Goal: Task Accomplishment & Management: Manage account settings

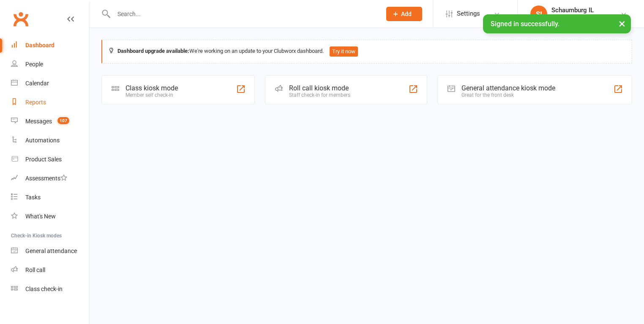
click at [37, 103] on div "Reports" at bounding box center [35, 102] width 21 height 7
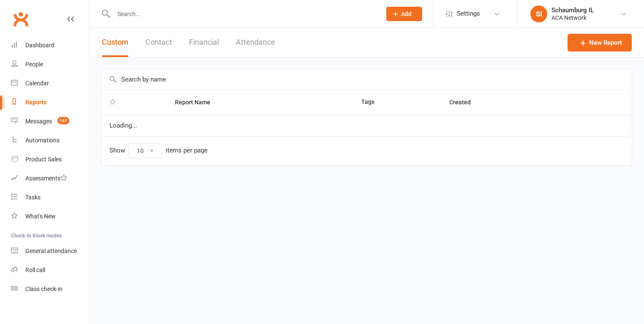
select select "100"
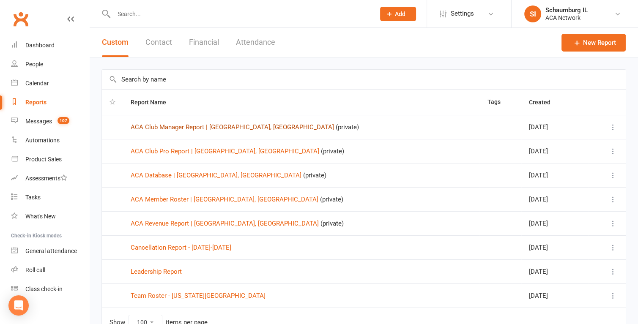
click at [183, 127] on link "ACA Club Manager Report | [GEOGRAPHIC_DATA], [GEOGRAPHIC_DATA]" at bounding box center [232, 127] width 203 height 8
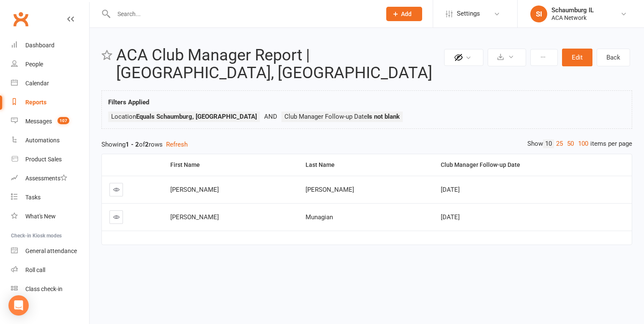
click at [117, 186] on icon at bounding box center [116, 189] width 6 height 6
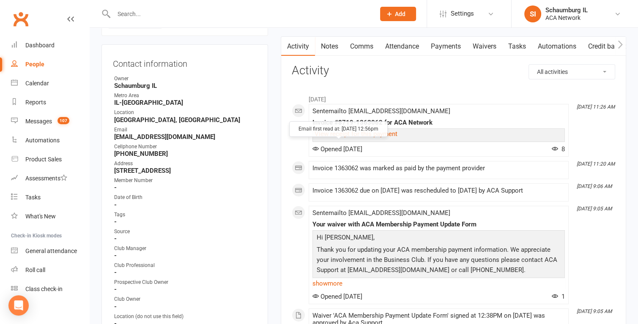
scroll to position [85, 0]
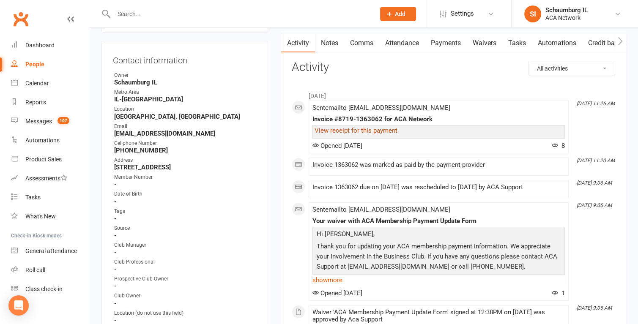
click at [379, 131] on link "View receipt for this payment" at bounding box center [355, 131] width 83 height 8
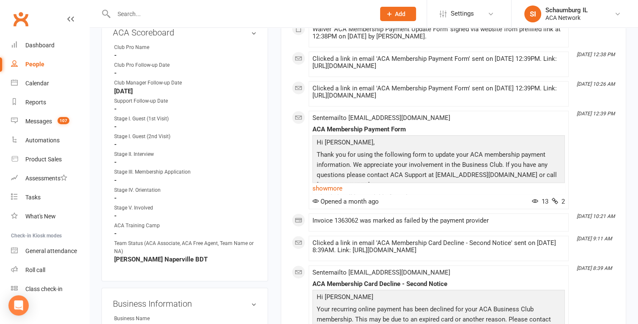
scroll to position [507, 0]
click at [242, 30] on link "edit" at bounding box center [241, 31] width 10 height 7
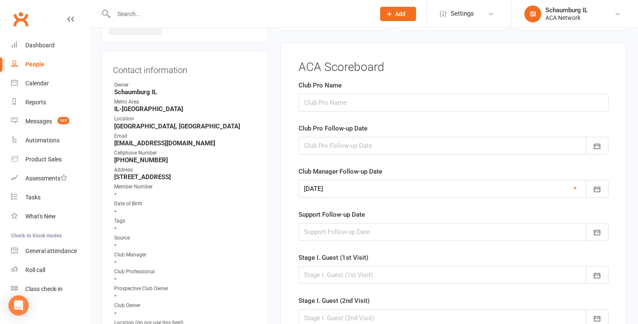
scroll to position [75, 0]
click at [573, 186] on link "×" at bounding box center [574, 188] width 3 height 10
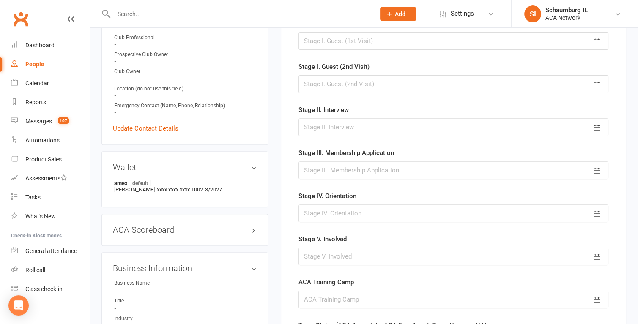
scroll to position [497, 0]
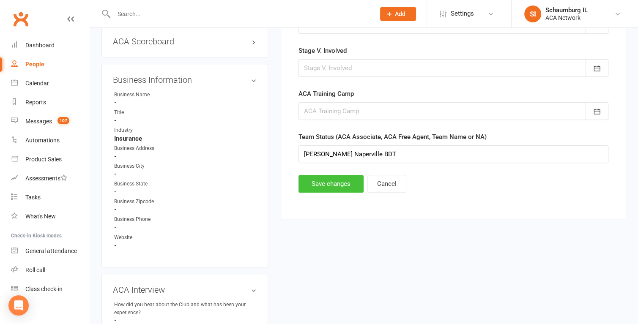
click at [320, 183] on button "Save changes" at bounding box center [330, 184] width 65 height 18
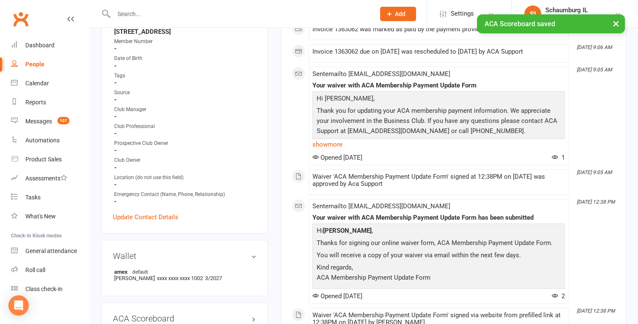
scroll to position [159, 0]
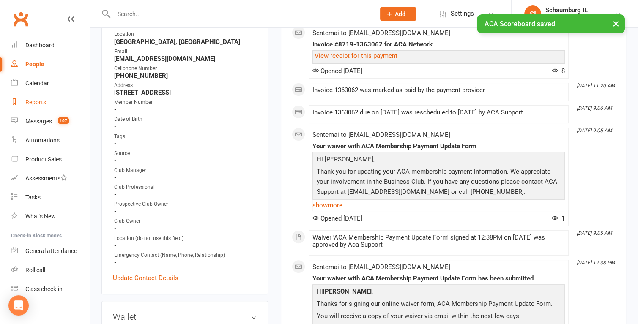
click at [32, 104] on div "Reports" at bounding box center [35, 102] width 21 height 7
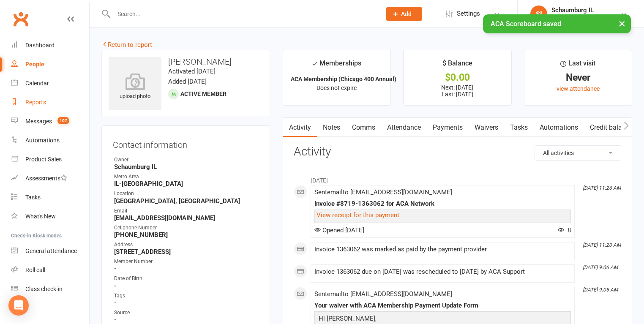
select select "100"
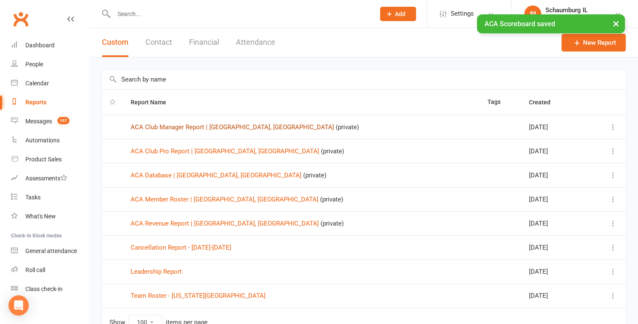
click at [162, 128] on link "ACA Club Manager Report | [GEOGRAPHIC_DATA], [GEOGRAPHIC_DATA]" at bounding box center [232, 127] width 203 height 8
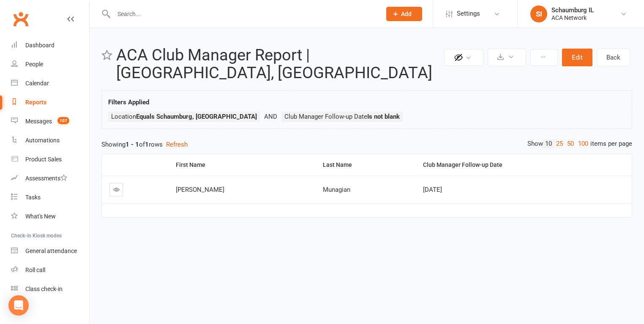
click at [117, 186] on icon at bounding box center [116, 189] width 6 height 6
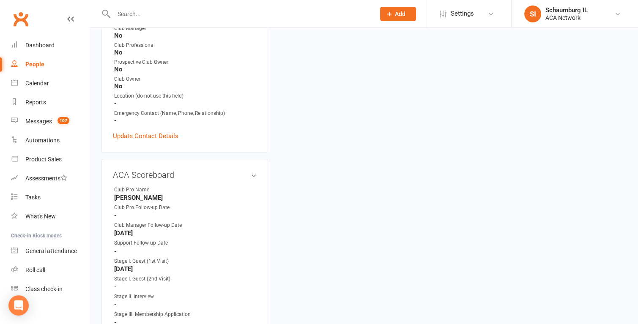
scroll to position [296, 0]
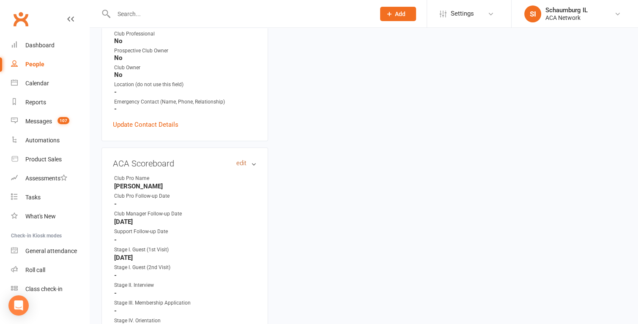
click at [239, 164] on link "edit" at bounding box center [241, 163] width 10 height 7
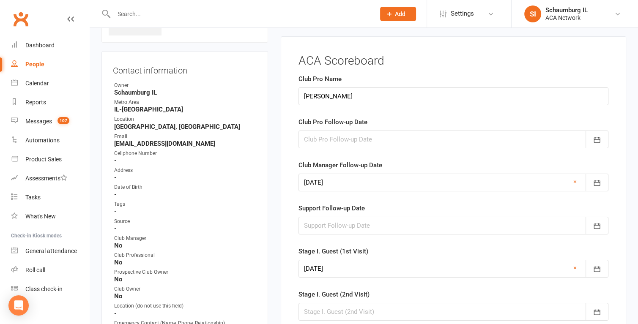
scroll to position [68, 0]
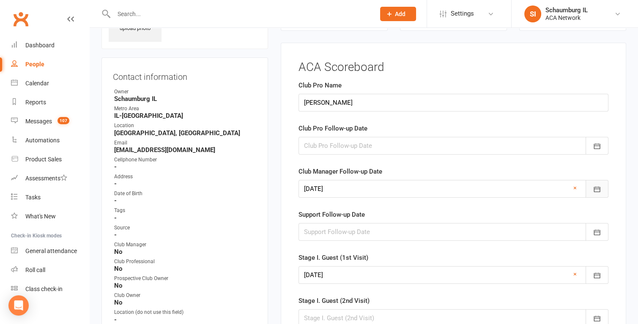
click at [596, 189] on icon "button" at bounding box center [597, 189] width 8 height 8
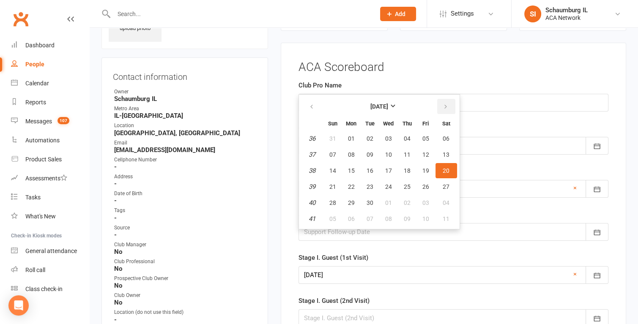
click at [445, 105] on icon "button" at bounding box center [446, 107] width 6 height 7
click at [349, 200] on span "27" at bounding box center [351, 202] width 7 height 7
type input "[DATE]"
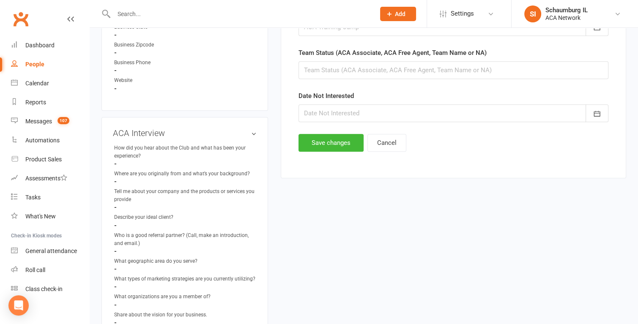
scroll to position [575, 0]
click at [310, 143] on button "Save changes" at bounding box center [330, 143] width 65 height 18
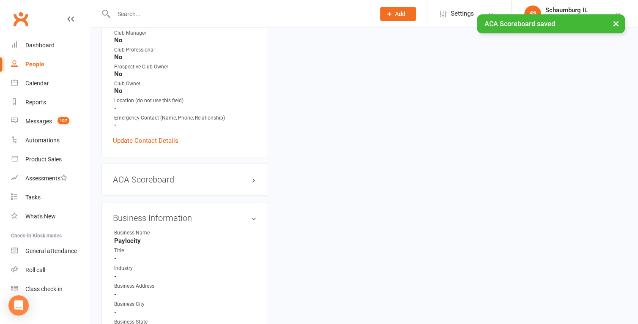
scroll to position [279, 0]
click at [35, 104] on div "Reports" at bounding box center [35, 102] width 21 height 7
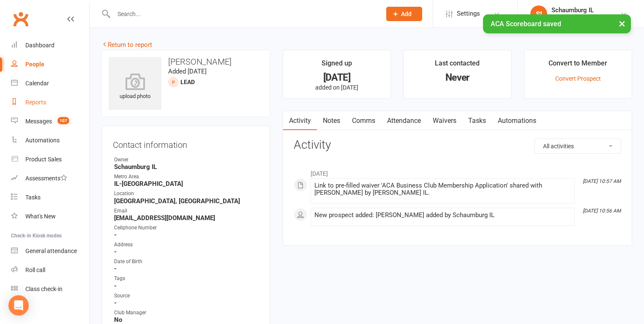
select select "100"
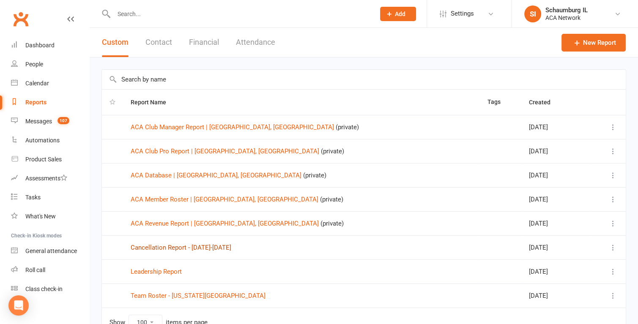
click at [180, 246] on link "Cancellation Report - [DATE]-[DATE]" at bounding box center [181, 248] width 101 height 8
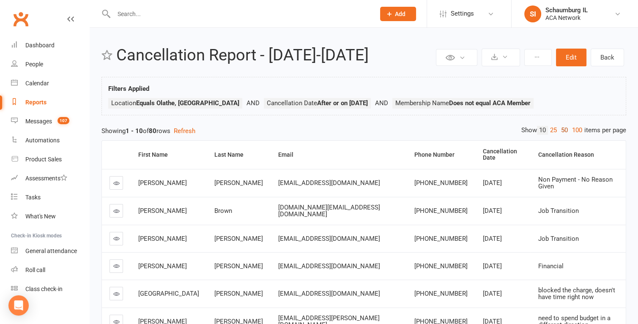
click at [563, 128] on link "50" at bounding box center [564, 130] width 11 height 9
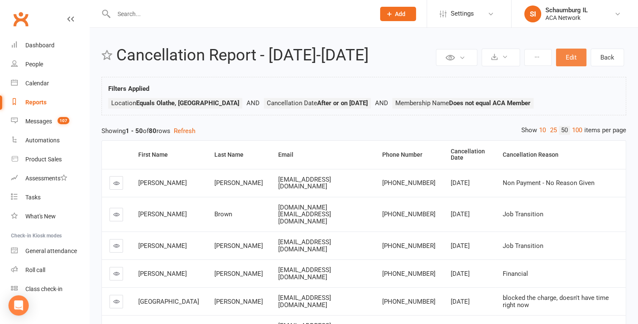
click at [576, 60] on button "Edit" at bounding box center [571, 58] width 30 height 18
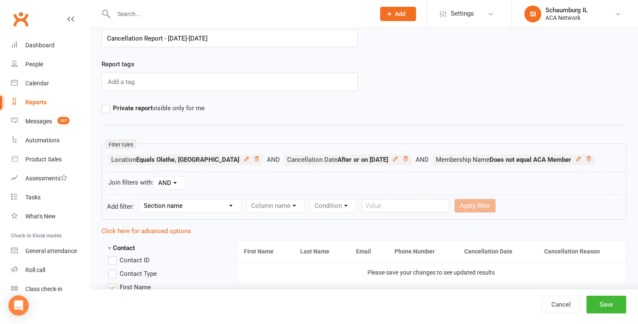
scroll to position [42, 0]
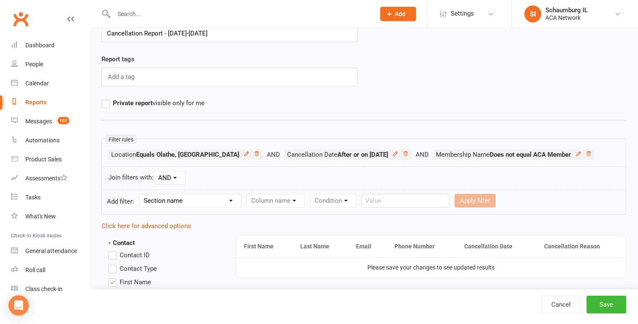
click at [231, 201] on select "Section name Contact Attendance Aggregate Payment Booking Waitlist Attendees Ca…" at bounding box center [189, 200] width 101 height 13
select select "0"
click at [141, 194] on select "Section name Contact Attendance Aggregate Payment Booking Waitlist Attendees Ca…" at bounding box center [189, 200] width 101 height 13
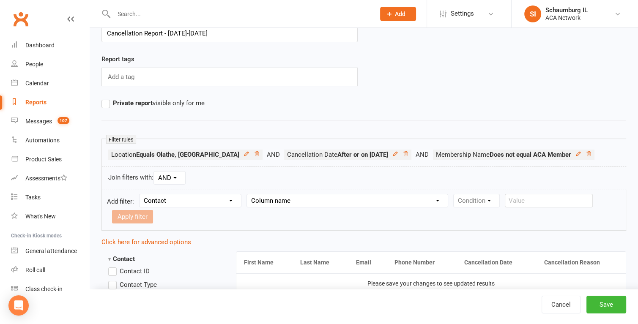
click at [320, 204] on select "Column name Contact Type First Name Last Name Full Name Email Phone Number Addr…" at bounding box center [347, 200] width 201 height 13
click at [482, 87] on div "Report tags Add a tag" at bounding box center [363, 76] width 537 height 44
click at [563, 306] on link "Cancel" at bounding box center [560, 305] width 39 height 18
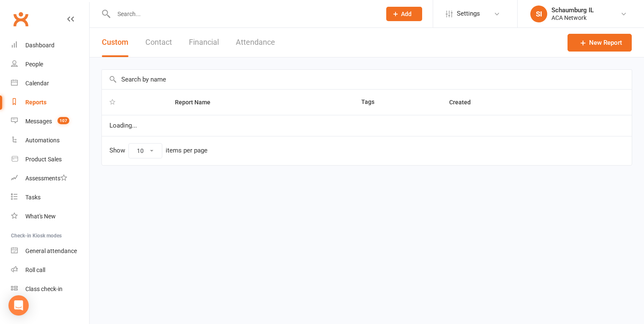
select select "100"
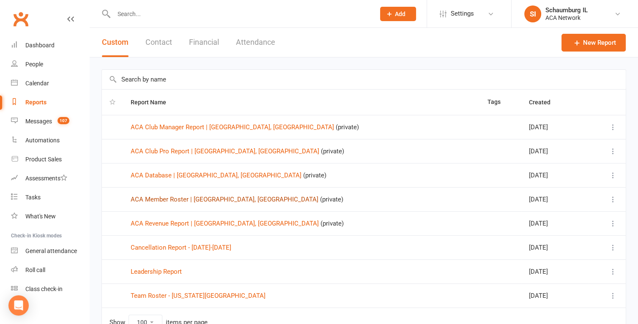
click at [160, 199] on link "ACA Member Roster | [GEOGRAPHIC_DATA], [GEOGRAPHIC_DATA]" at bounding box center [225, 200] width 188 height 8
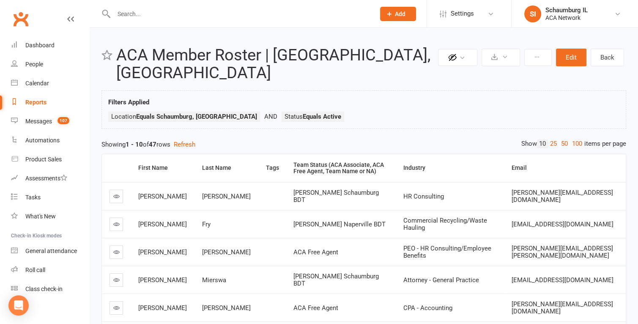
click at [117, 221] on icon at bounding box center [116, 224] width 6 height 6
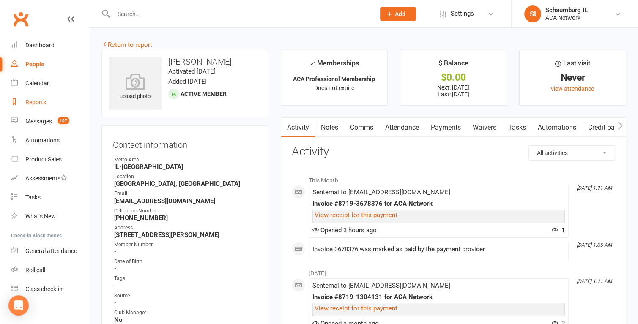
click at [34, 104] on div "Reports" at bounding box center [35, 102] width 21 height 7
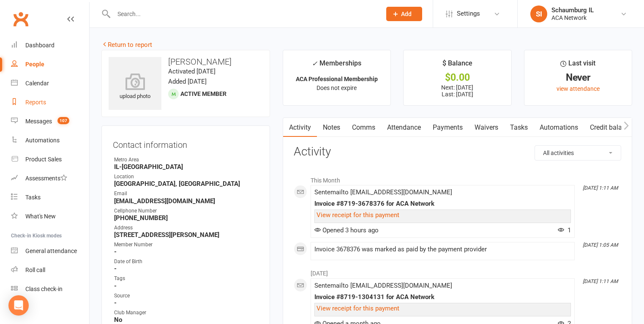
select select "100"
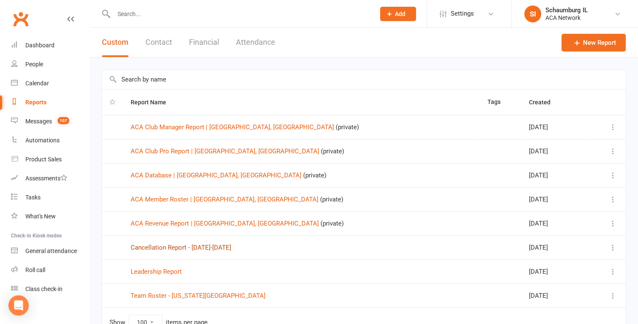
click at [177, 249] on link "Cancellation Report - [DATE]-[DATE]" at bounding box center [181, 248] width 101 height 8
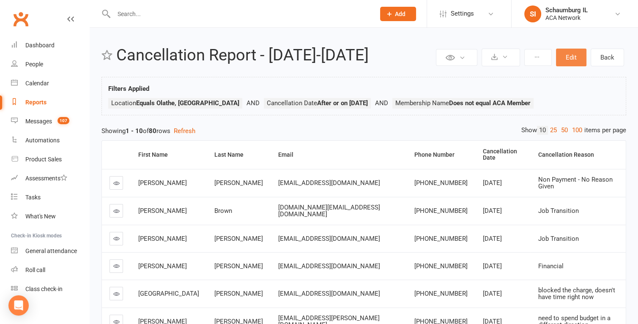
click at [576, 56] on button "Edit" at bounding box center [571, 58] width 30 height 18
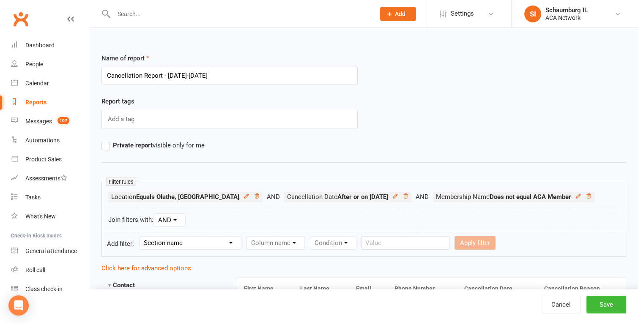
click at [229, 245] on select "Section name Contact Attendance Aggregate Payment Booking Waitlist Attendees Ca…" at bounding box center [189, 243] width 101 height 13
select select "0"
click at [141, 237] on select "Section name Contact Attendance Aggregate Payment Booking Waitlist Attendees Ca…" at bounding box center [189, 243] width 101 height 13
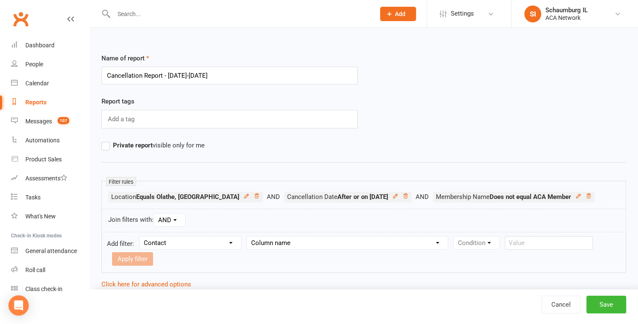
click at [340, 243] on select "Column name Contact Type First Name Last Name Full Name Email Phone Number Addr…" at bounding box center [347, 243] width 201 height 13
select select "29"
click at [247, 237] on select "Column name Contact Type First Name Last Name Full Name Email Phone Number Addr…" at bounding box center [347, 243] width 201 height 13
click at [496, 243] on select "Condition Equals Does not equal Contains Does not contain Is blank or does not …" at bounding box center [501, 243] width 97 height 13
select select "0"
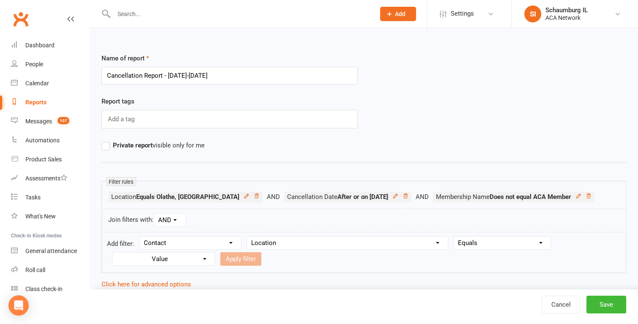
click at [454, 237] on select "Condition Equals Does not equal Contains Does not contain Is blank or does not …" at bounding box center [501, 243] width 97 height 13
click at [205, 255] on select "Value ACA Global Business Club ACA Rookie Club [GEOGRAPHIC_DATA], [GEOGRAPHIC_D…" at bounding box center [165, 259] width 100 height 13
select select "19"
click at [115, 253] on select "Value ACA Global Business Club ACA Rookie Club [GEOGRAPHIC_DATA], [GEOGRAPHIC_D…" at bounding box center [165, 259] width 100 height 13
click at [245, 255] on button "Apply filter" at bounding box center [240, 259] width 41 height 14
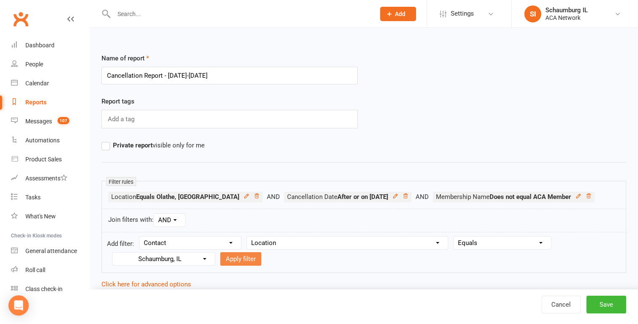
select select
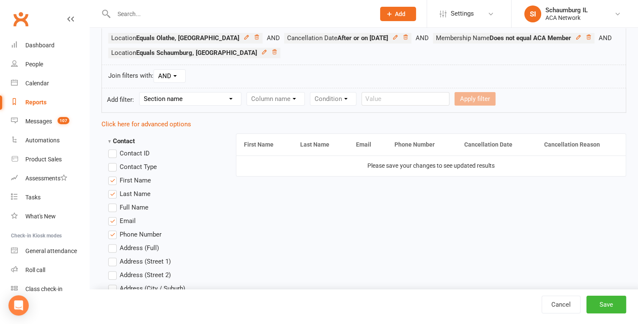
scroll to position [169, 0]
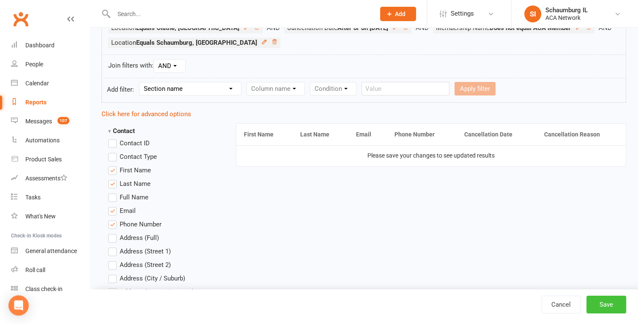
click at [601, 304] on button "Save" at bounding box center [606, 305] width 40 height 18
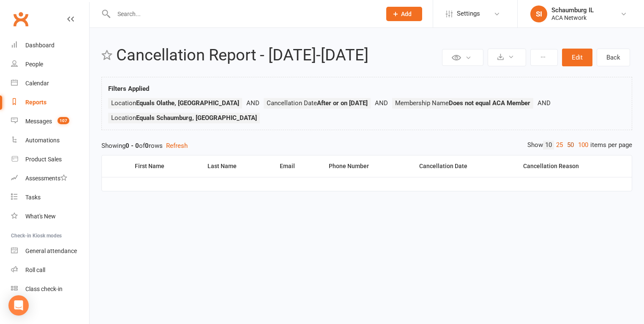
click at [572, 141] on link "50" at bounding box center [570, 145] width 11 height 9
click at [577, 57] on button "Edit" at bounding box center [577, 58] width 30 height 18
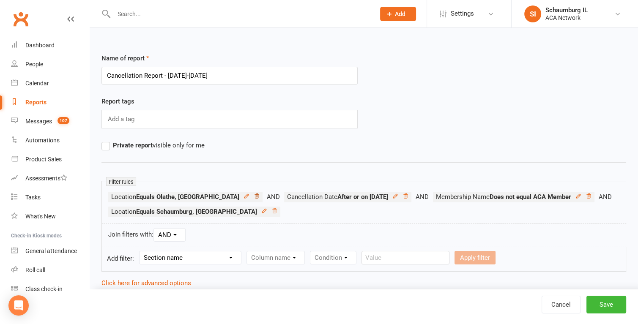
click at [254, 194] on icon at bounding box center [256, 196] width 4 height 5
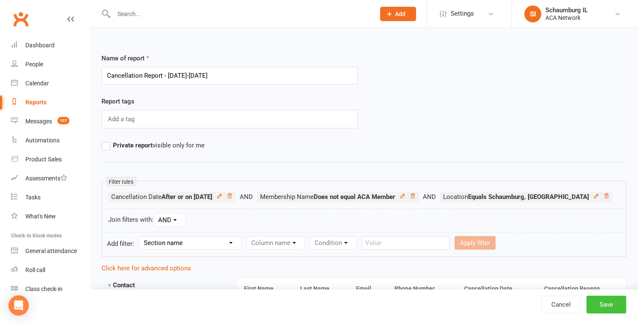
click at [612, 302] on button "Save" at bounding box center [606, 305] width 40 height 18
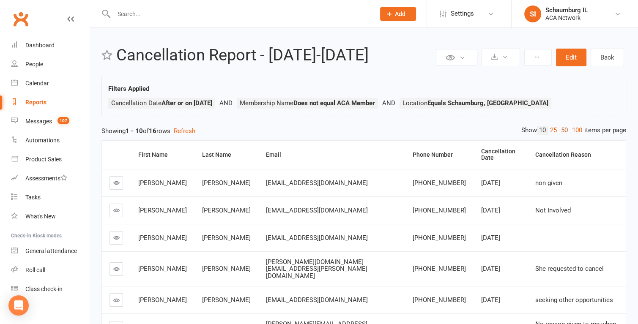
click at [562, 132] on link "50" at bounding box center [564, 130] width 11 height 9
click at [34, 101] on div "Reports" at bounding box center [35, 102] width 21 height 7
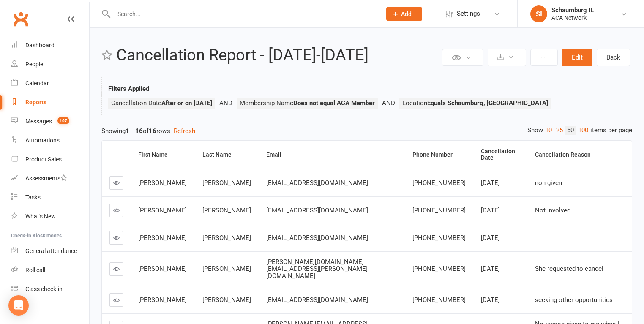
select select "100"
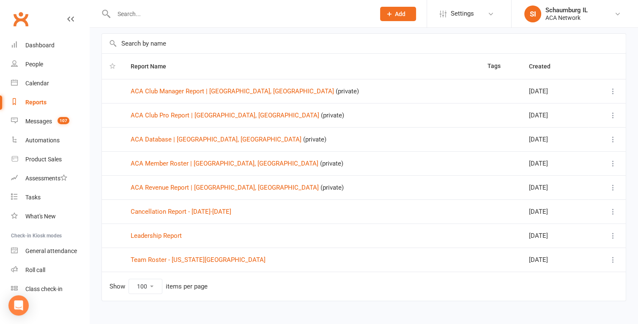
scroll to position [48, 0]
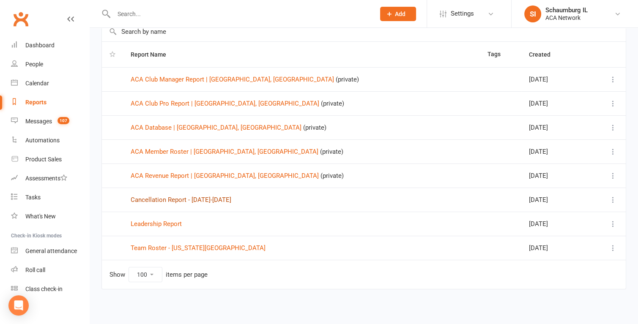
click at [175, 199] on link "Cancellation Report - [DATE]-[DATE]" at bounding box center [181, 200] width 101 height 8
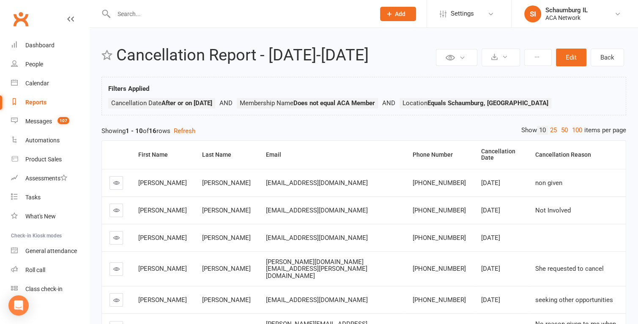
click at [268, 128] on div "Showing 1 - 10 of 16 rows Refresh" at bounding box center [363, 131] width 525 height 10
click at [30, 66] on div "People" at bounding box center [34, 64] width 18 height 7
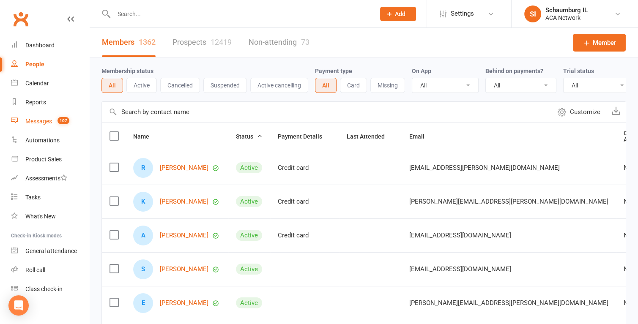
click at [33, 124] on div "Messages" at bounding box center [38, 121] width 27 height 7
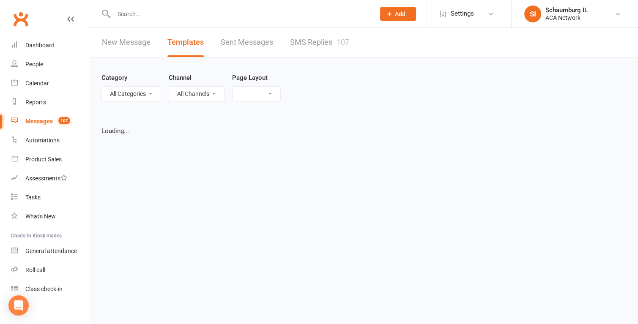
select select "grid"
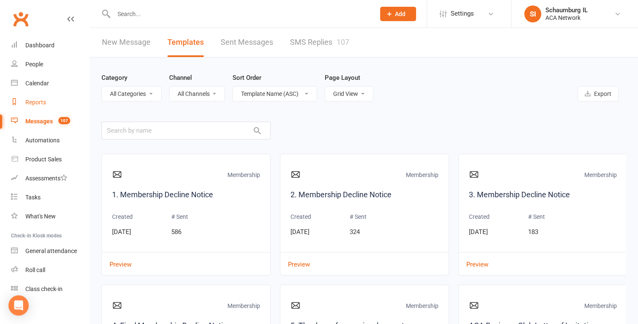
click at [30, 100] on div "Reports" at bounding box center [35, 102] width 21 height 7
select select "100"
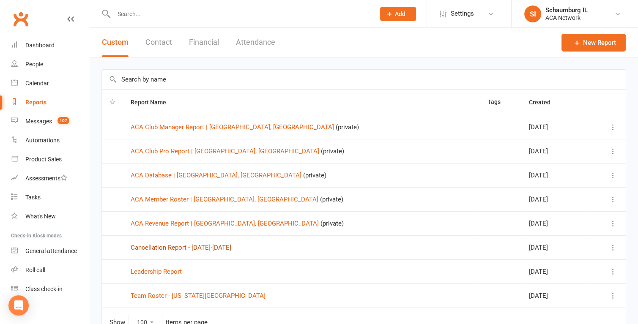
click at [205, 248] on link "Cancellation Report - [DATE]-[DATE]" at bounding box center [181, 248] width 101 height 8
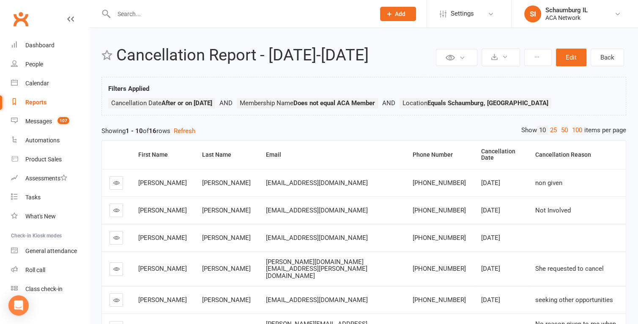
click at [387, 15] on icon at bounding box center [389, 14] width 8 height 8
click at [539, 90] on div "Filters Applied Cancellation Date After or on [DATE] Membership Name Does not e…" at bounding box center [363, 98] width 511 height 29
click at [540, 60] on button at bounding box center [537, 57] width 27 height 17
click at [533, 55] on button at bounding box center [537, 57] width 27 height 17
click at [538, 58] on icon at bounding box center [537, 57] width 6 height 6
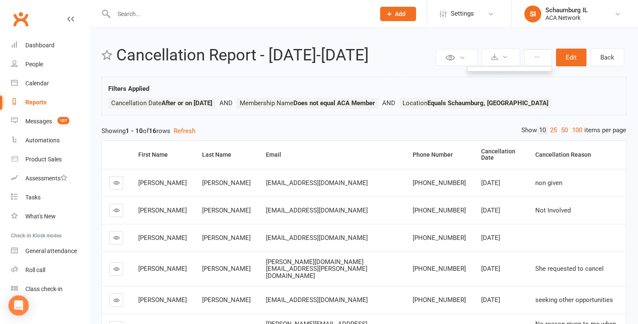
click at [571, 97] on div "Filters Applied Cancellation Date After or on [DATE] Membership Name Does not e…" at bounding box center [363, 98] width 511 height 29
click at [193, 128] on button "Refresh" at bounding box center [185, 131] width 22 height 10
click at [35, 103] on div "Reports" at bounding box center [35, 102] width 21 height 7
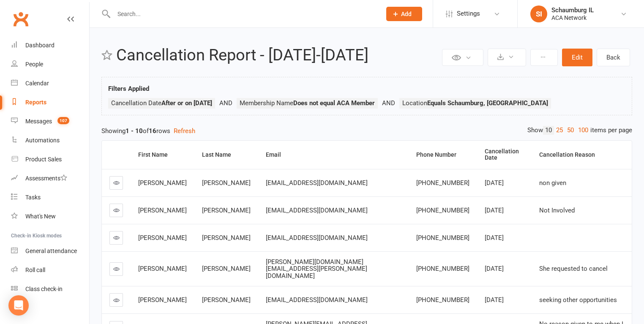
select select "100"
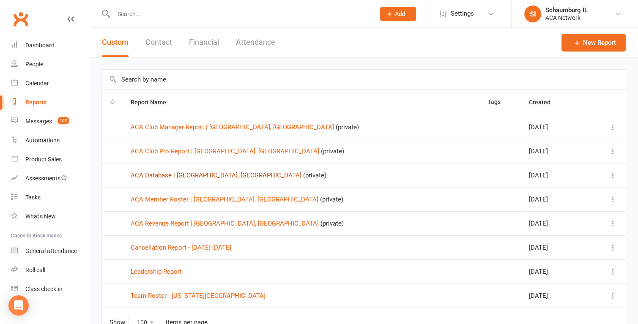
click at [188, 177] on link "ACA Database | [GEOGRAPHIC_DATA], [GEOGRAPHIC_DATA]" at bounding box center [216, 176] width 171 height 8
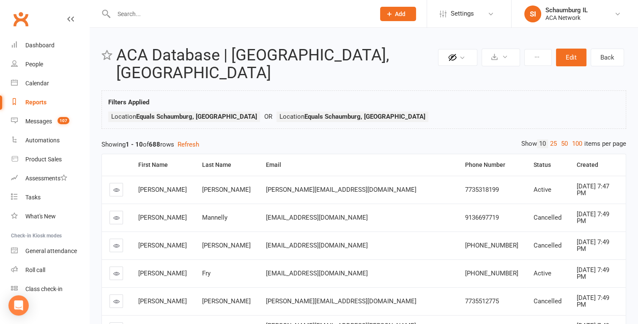
click at [153, 15] on input "text" at bounding box center [240, 14] width 258 height 12
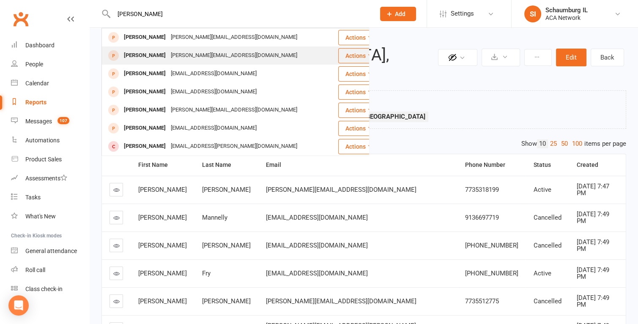
type input "[PERSON_NAME]"
click at [143, 59] on div "[PERSON_NAME]" at bounding box center [144, 55] width 47 height 12
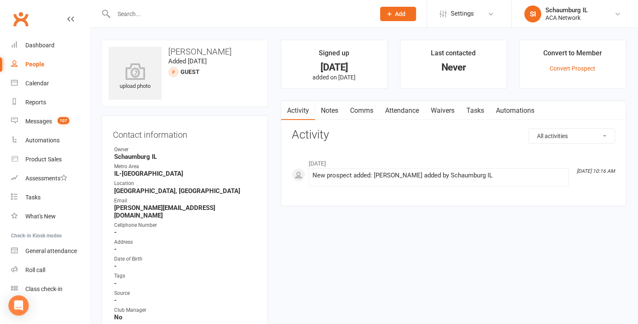
click at [140, 14] on input "text" at bounding box center [240, 14] width 258 height 12
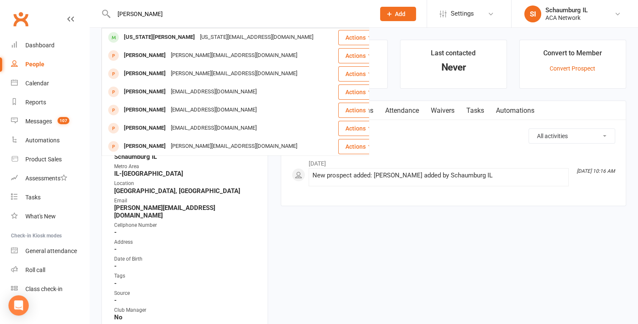
type input "[PERSON_NAME]"
click at [37, 102] on div "Reports" at bounding box center [35, 102] width 21 height 7
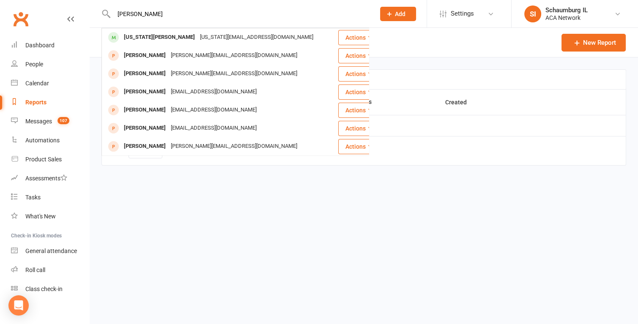
select select "100"
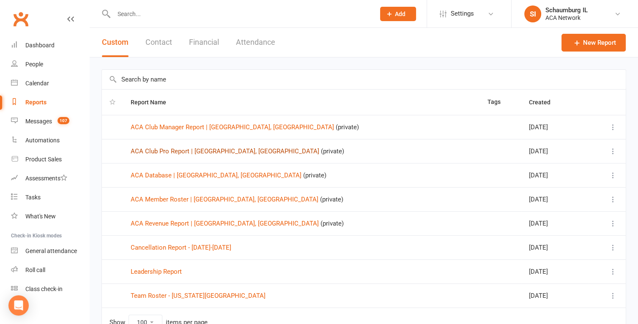
click at [175, 149] on link "ACA Club Pro Report | [GEOGRAPHIC_DATA], [GEOGRAPHIC_DATA]" at bounding box center [225, 152] width 188 height 8
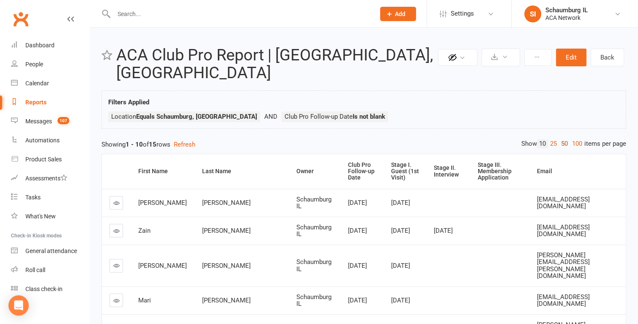
click at [563, 139] on link "50" at bounding box center [564, 143] width 11 height 9
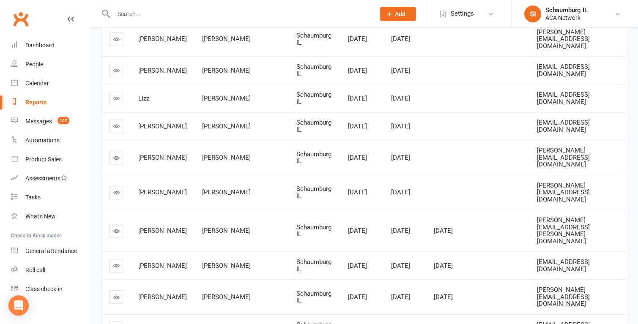
scroll to position [287, 0]
